Goal: Task Accomplishment & Management: Manage account settings

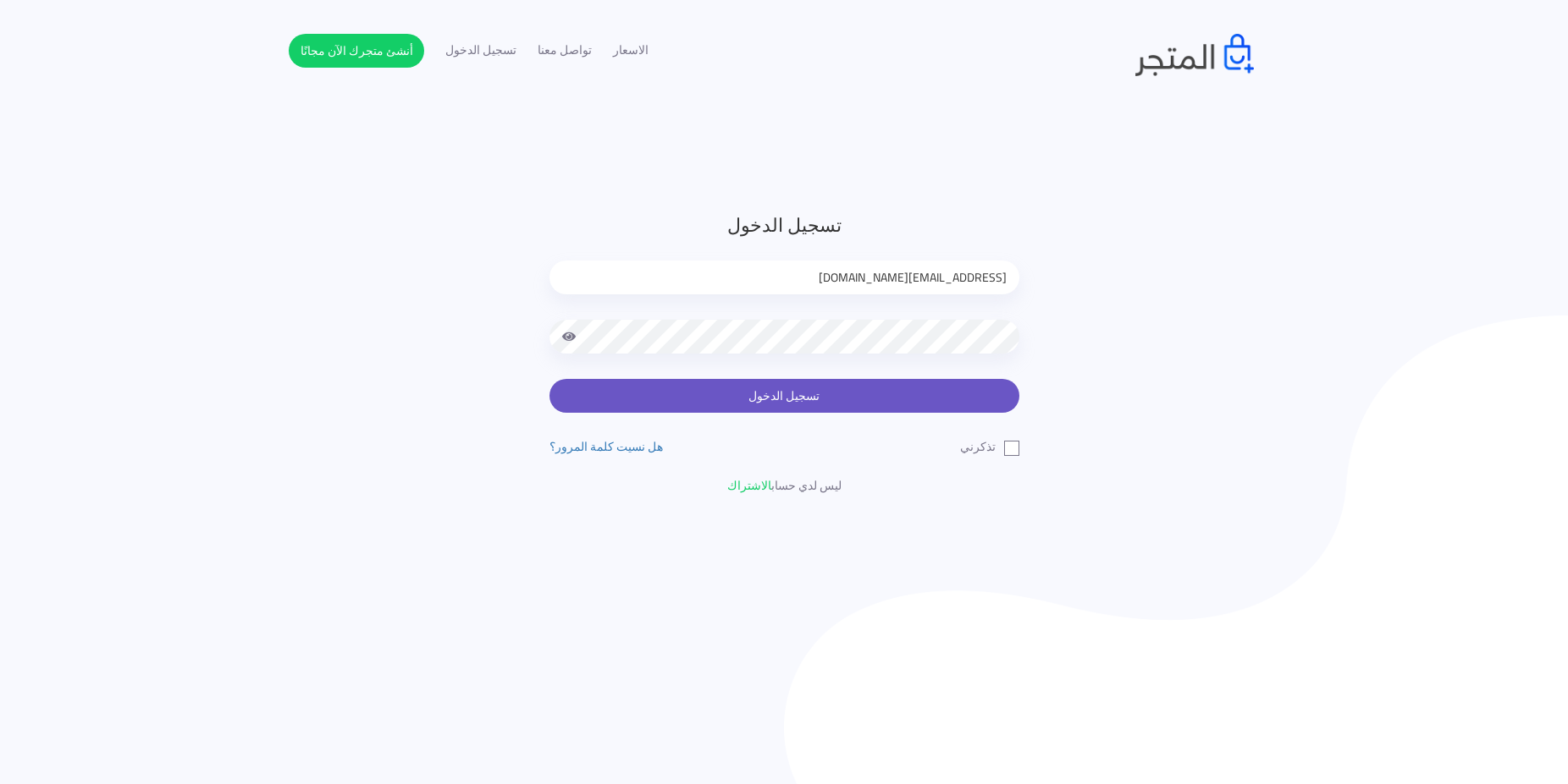
click at [879, 390] on button "تسجيل الدخول" at bounding box center [784, 396] width 470 height 34
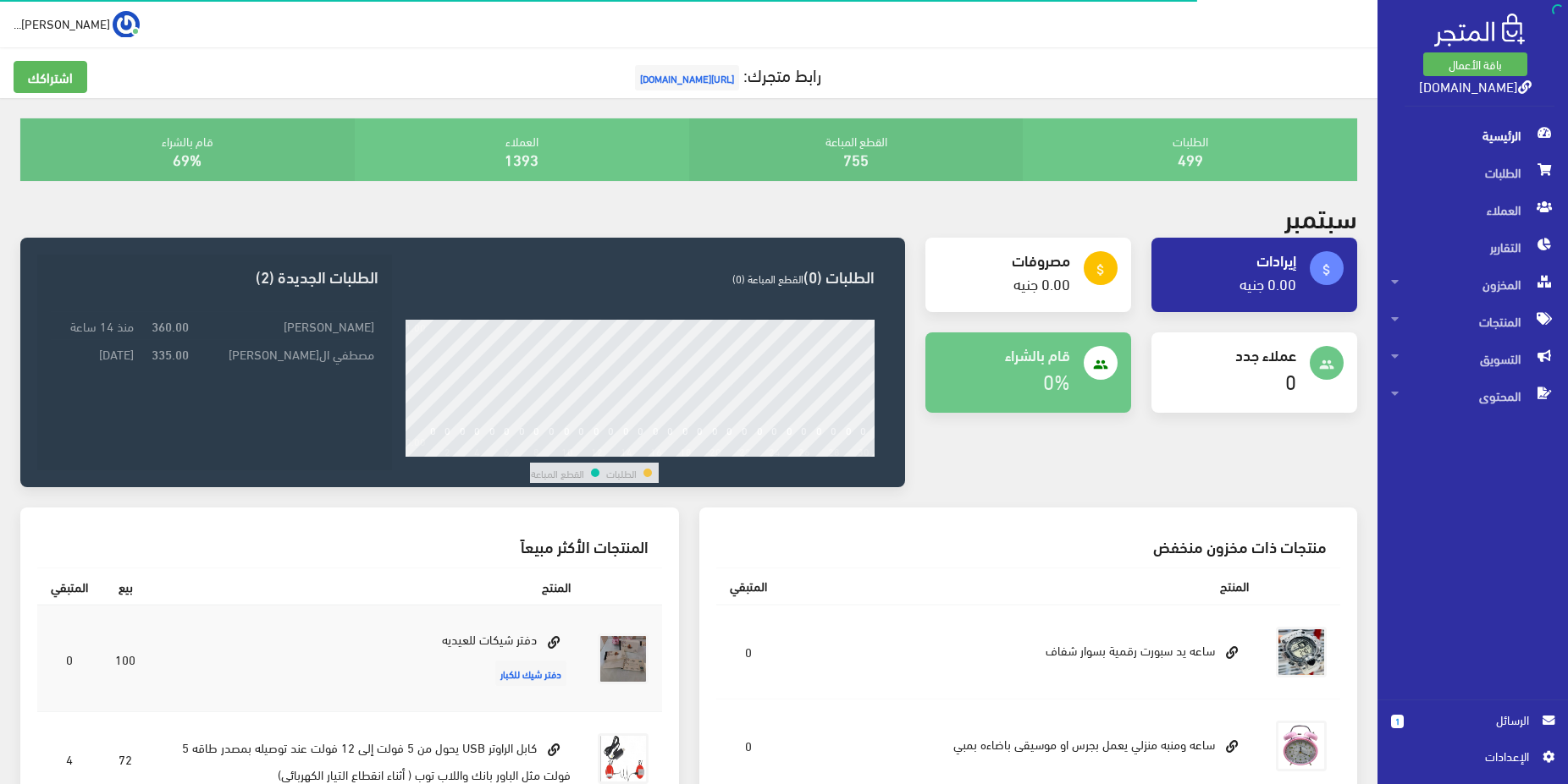
click at [289, 327] on td "ابراهيم الطاهر عابدين" at bounding box center [285, 326] width 185 height 28
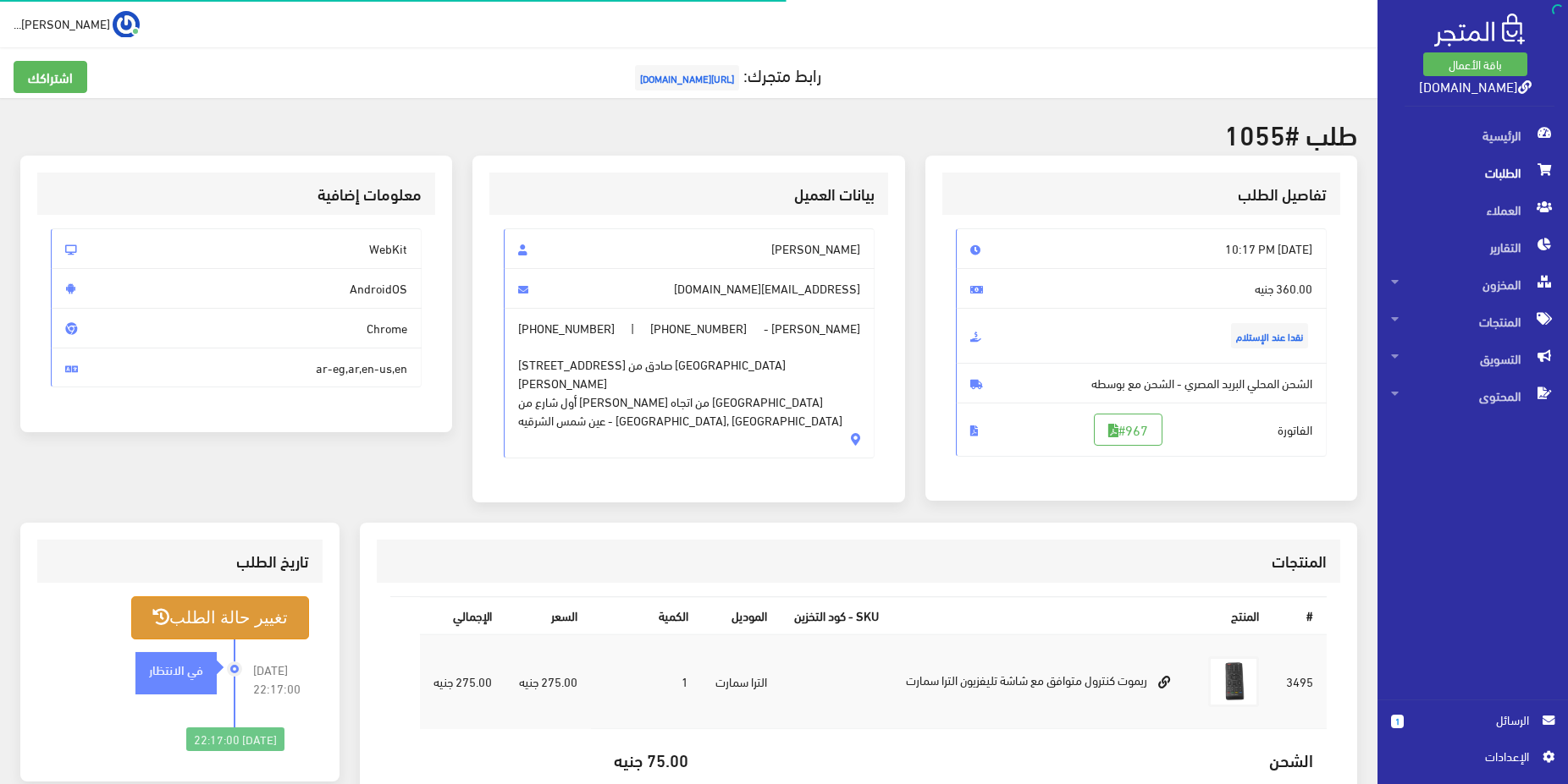
click at [269, 615] on button "تغيير حالة الطلب" at bounding box center [220, 618] width 178 height 43
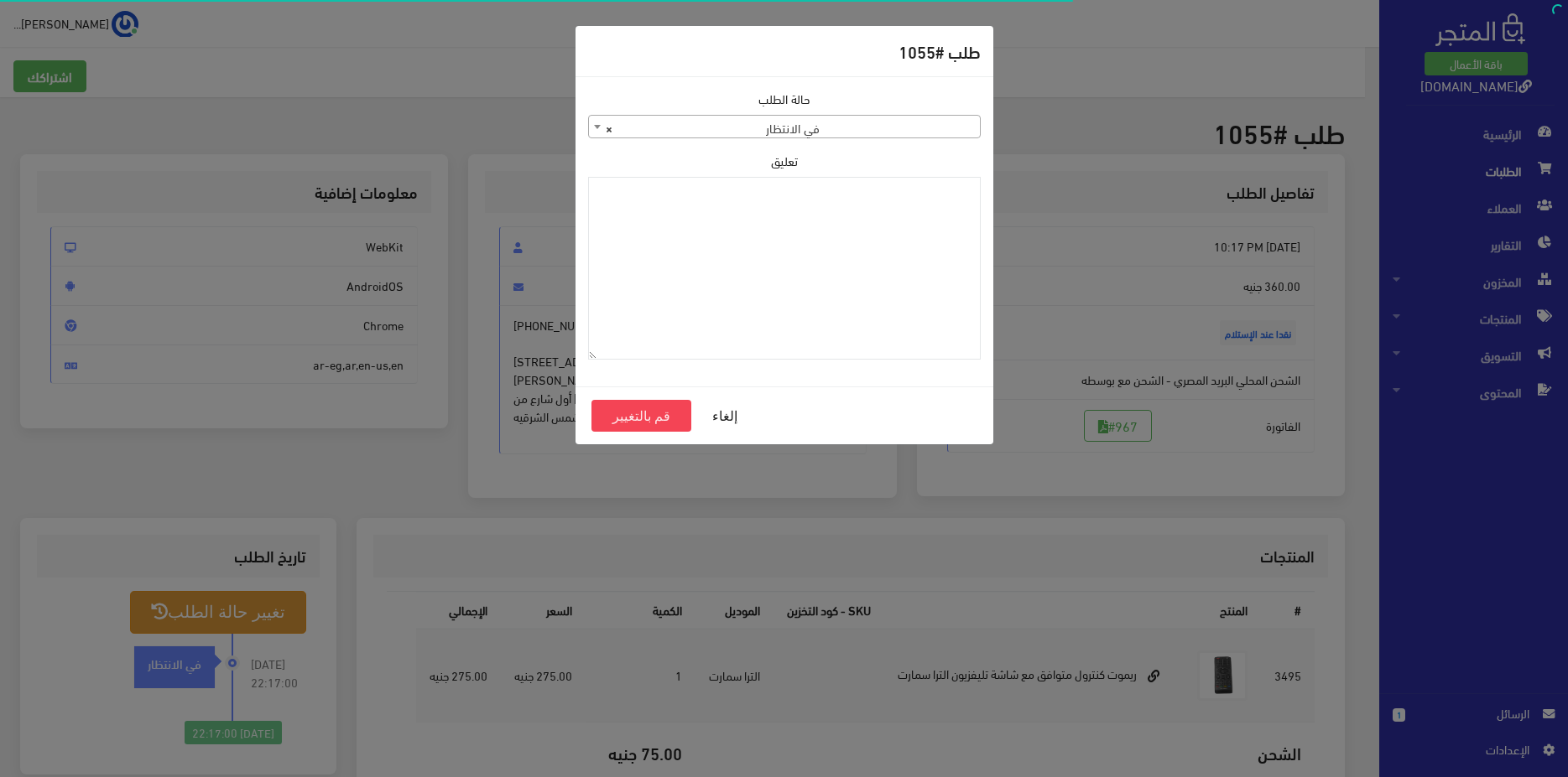
click at [900, 131] on span "× في الانتظار" at bounding box center [784, 127] width 391 height 24
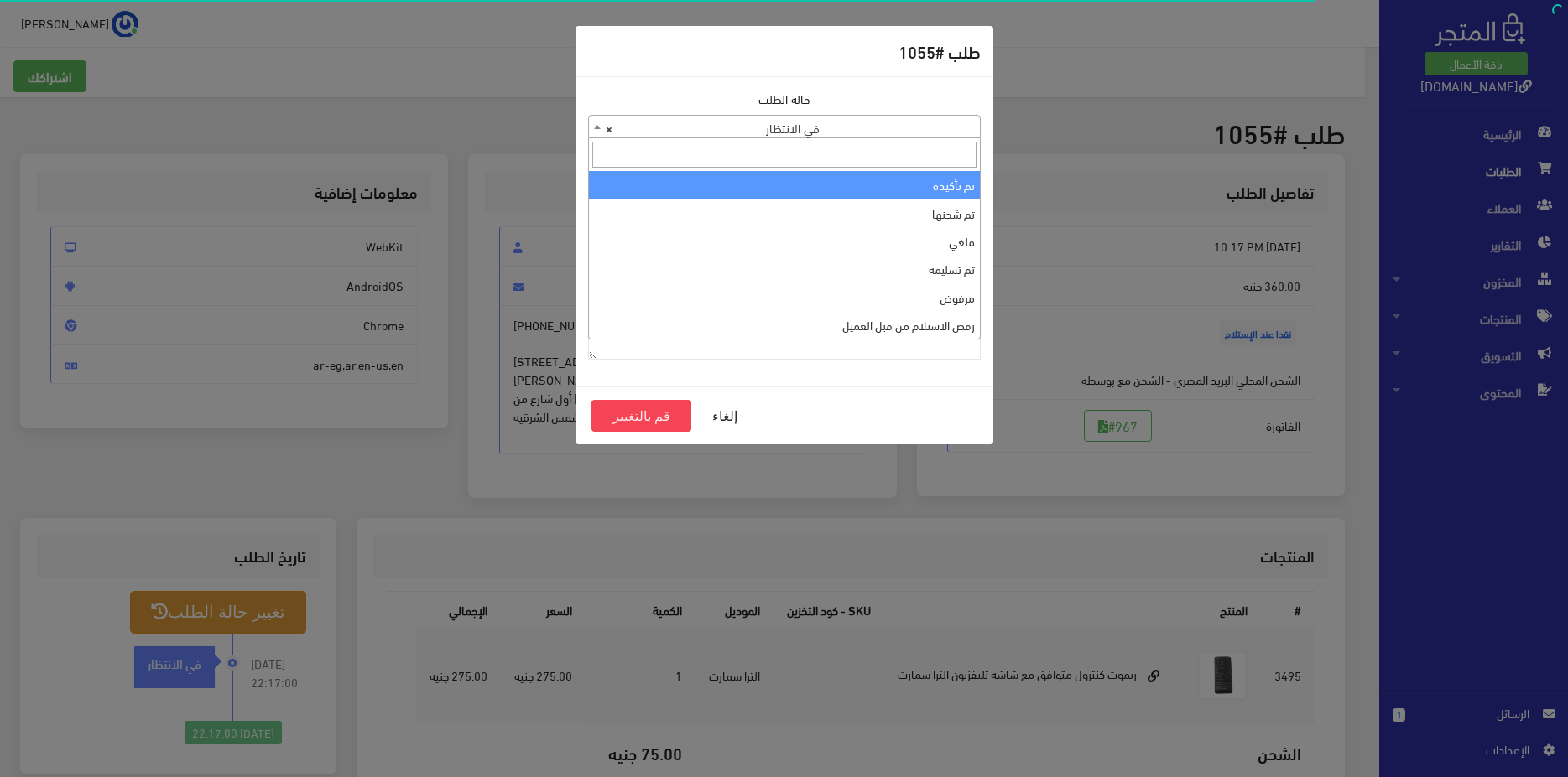
select select "1"
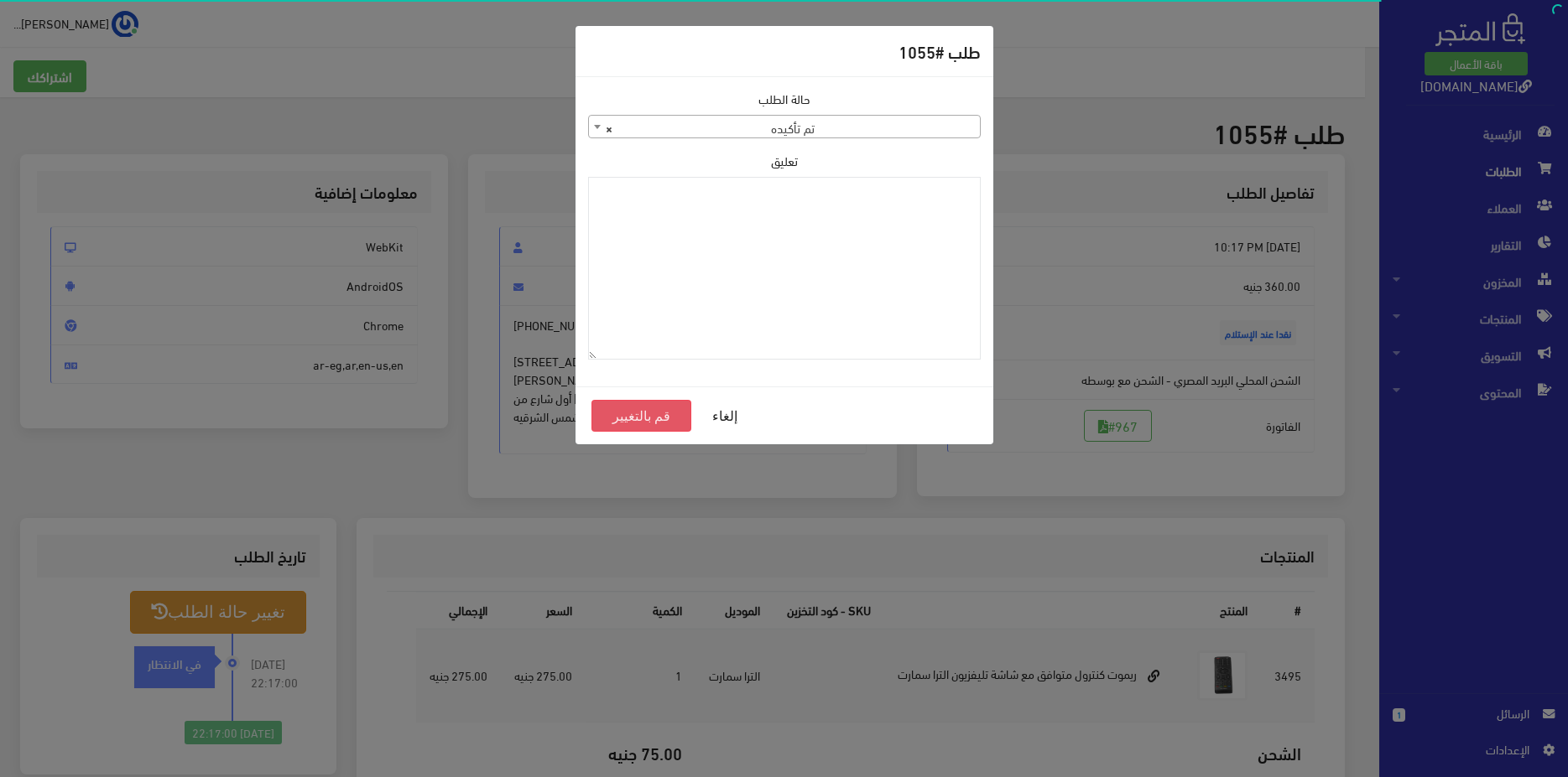
click at [655, 410] on button "قم بالتغيير" at bounding box center [642, 416] width 101 height 32
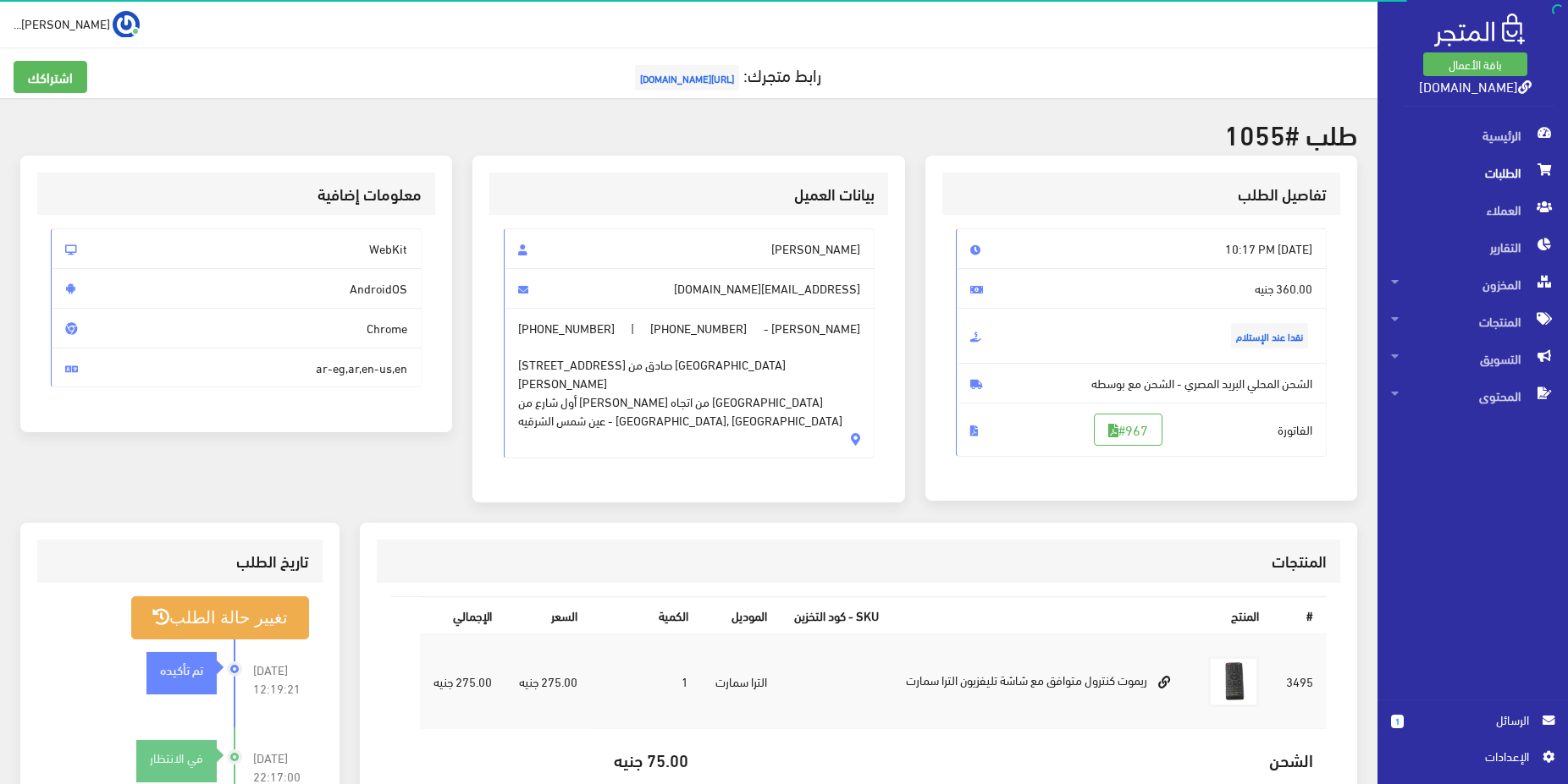
scroll to position [287, 0]
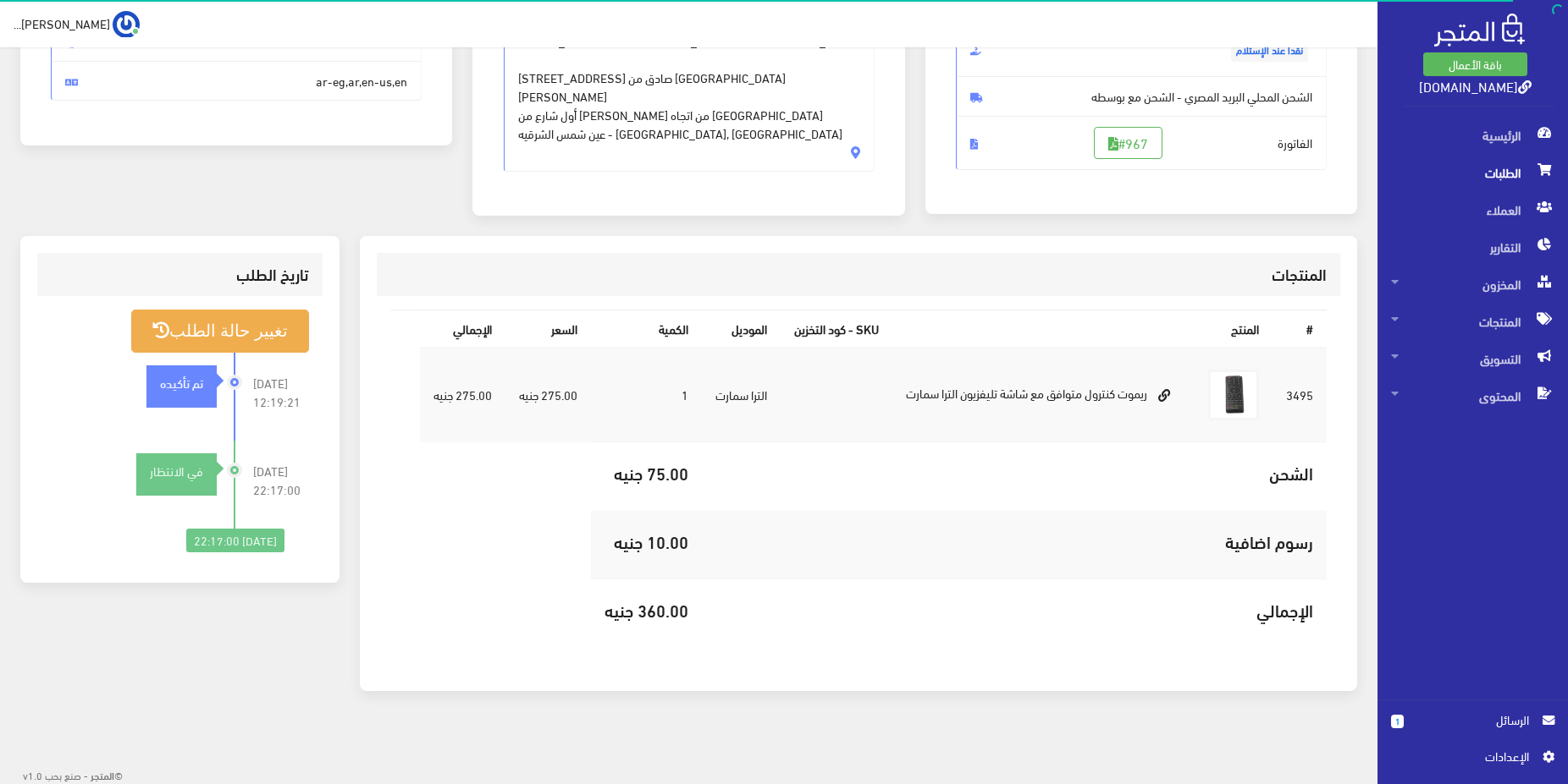
click at [1510, 719] on span "الرسائل" at bounding box center [1474, 720] width 112 height 19
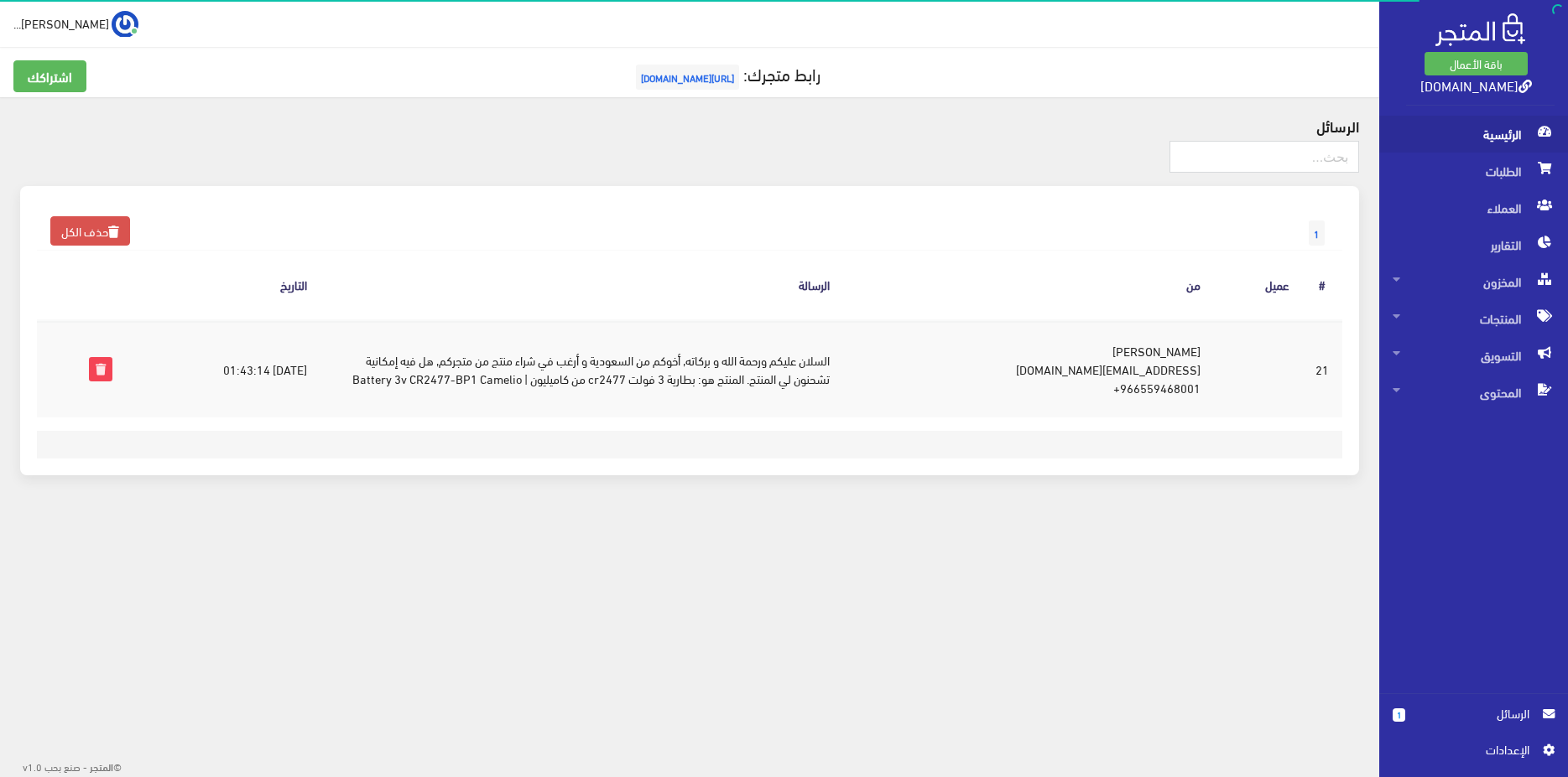
click at [1501, 146] on span "الرئيسية" at bounding box center [1474, 134] width 162 height 37
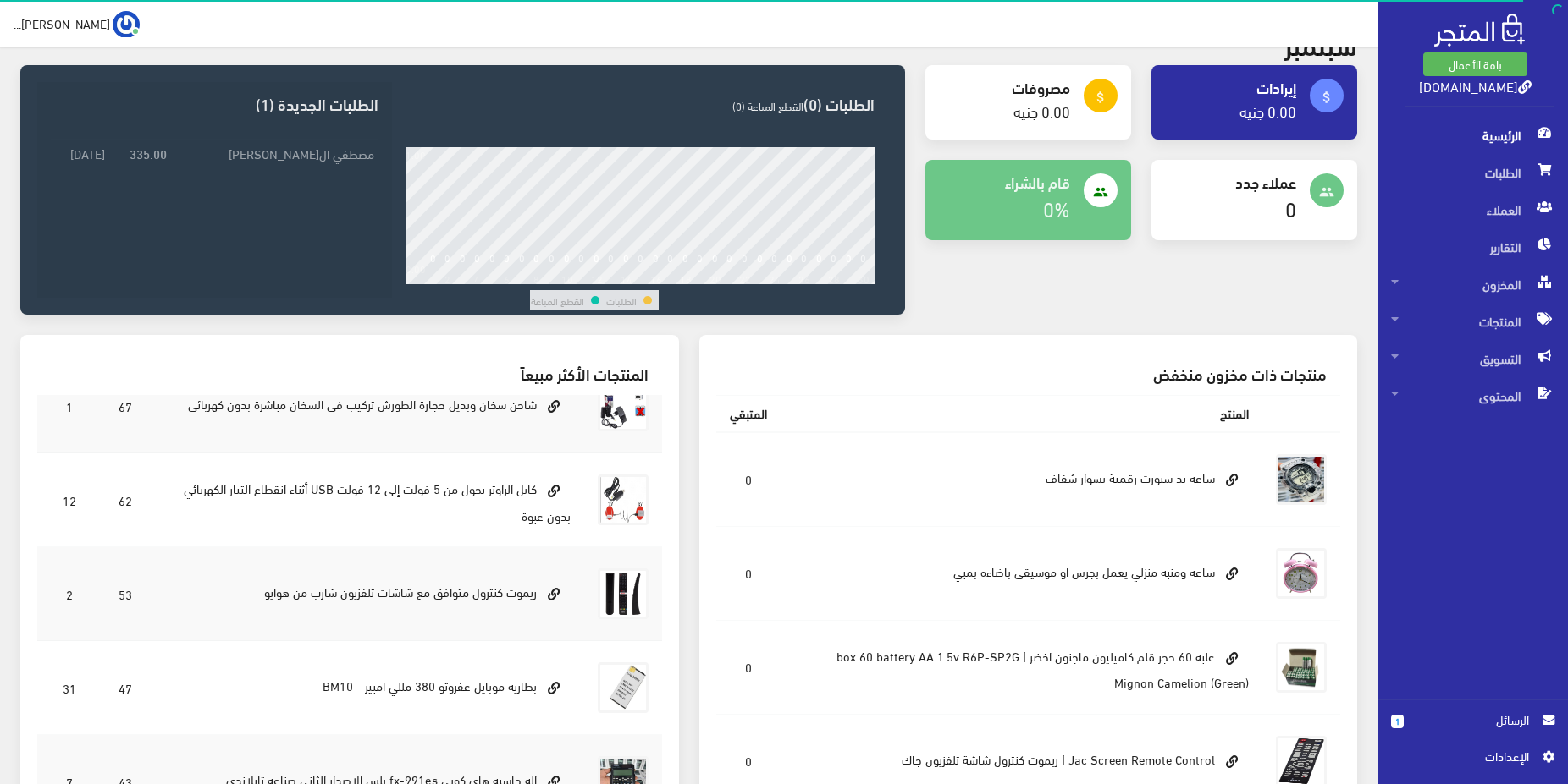
scroll to position [320, 0]
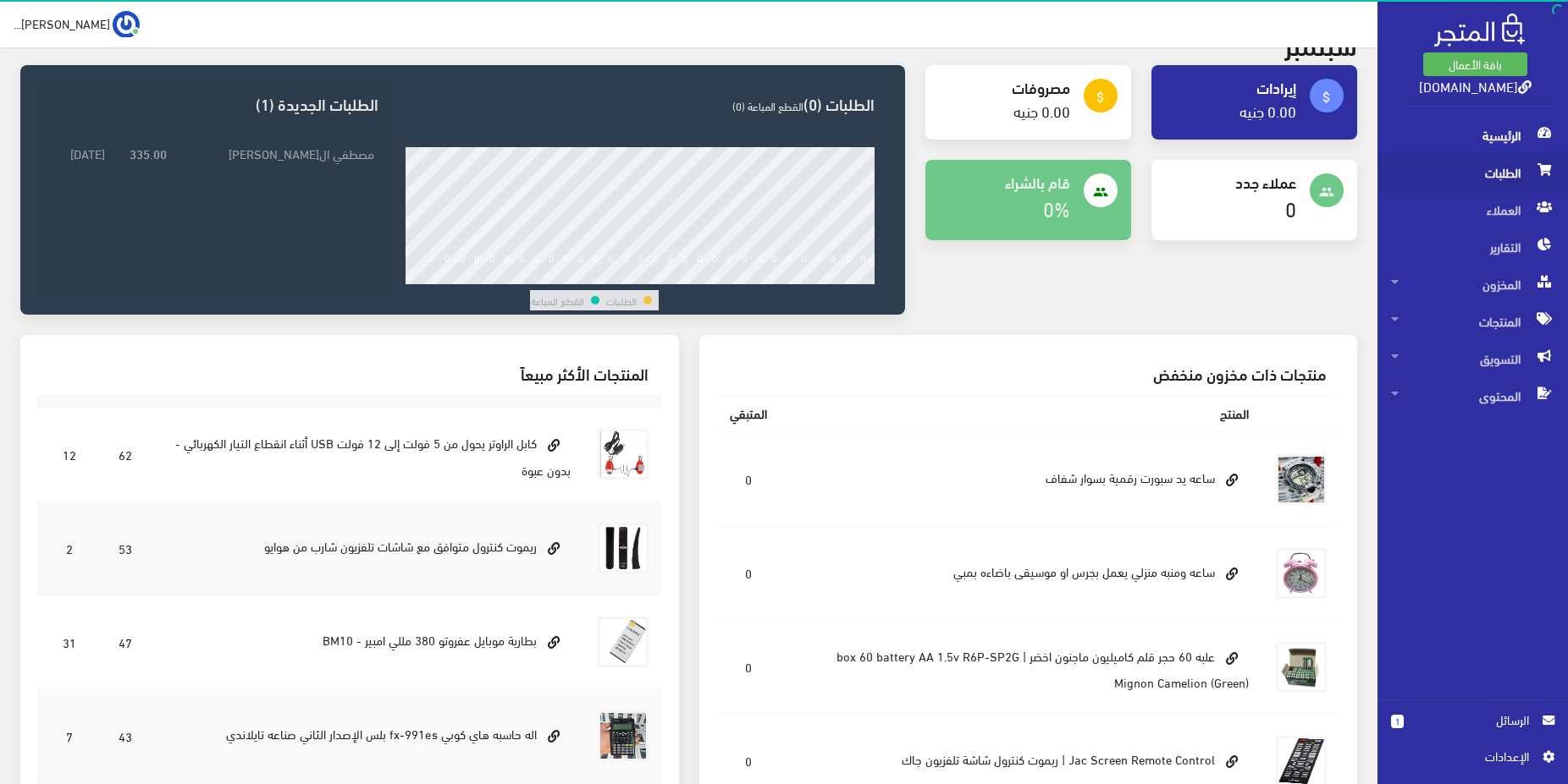
click at [1514, 178] on span "الطلبات" at bounding box center [1473, 172] width 164 height 37
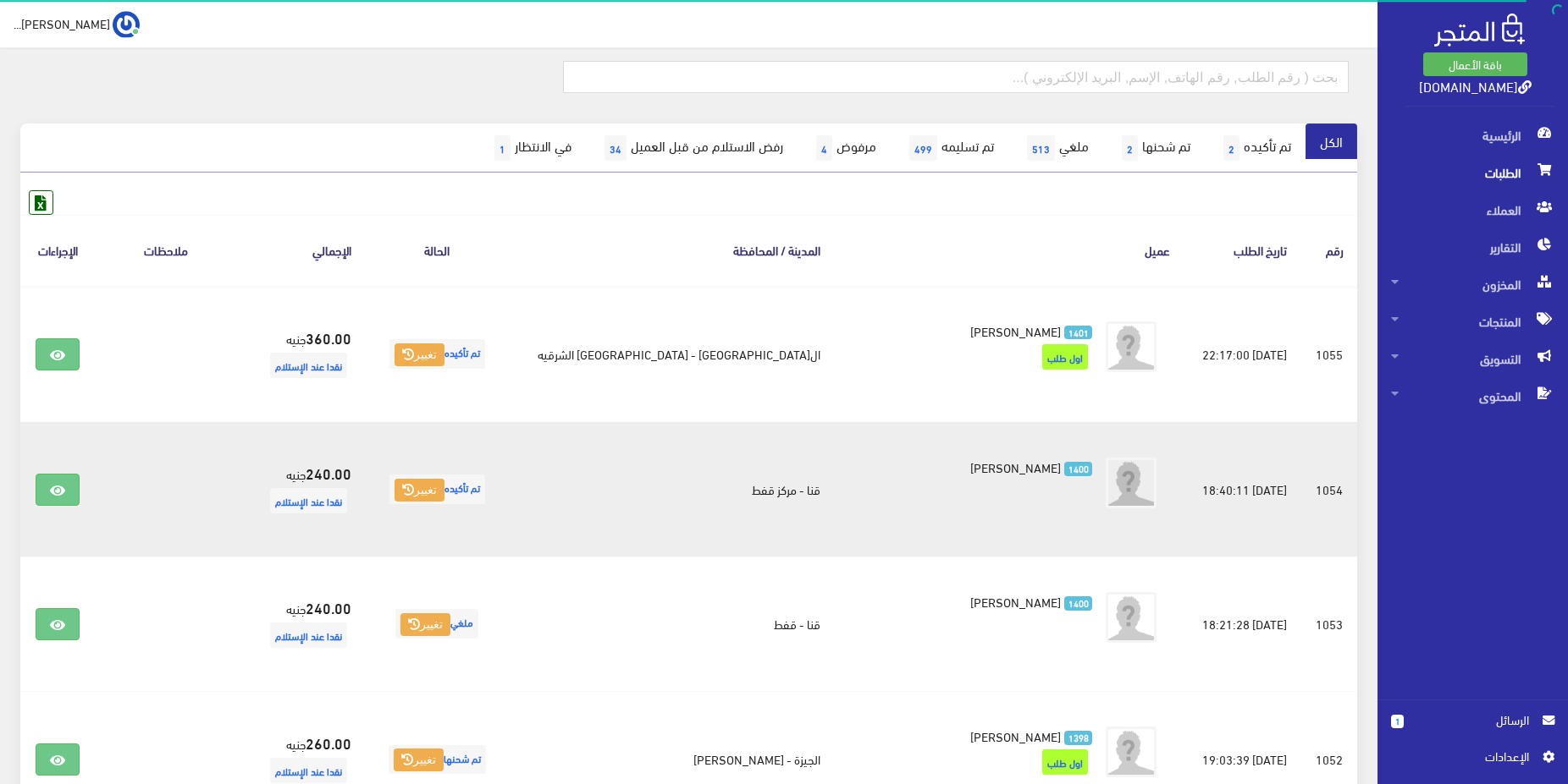
scroll to position [173, 0]
